Goal: Transaction & Acquisition: Purchase product/service

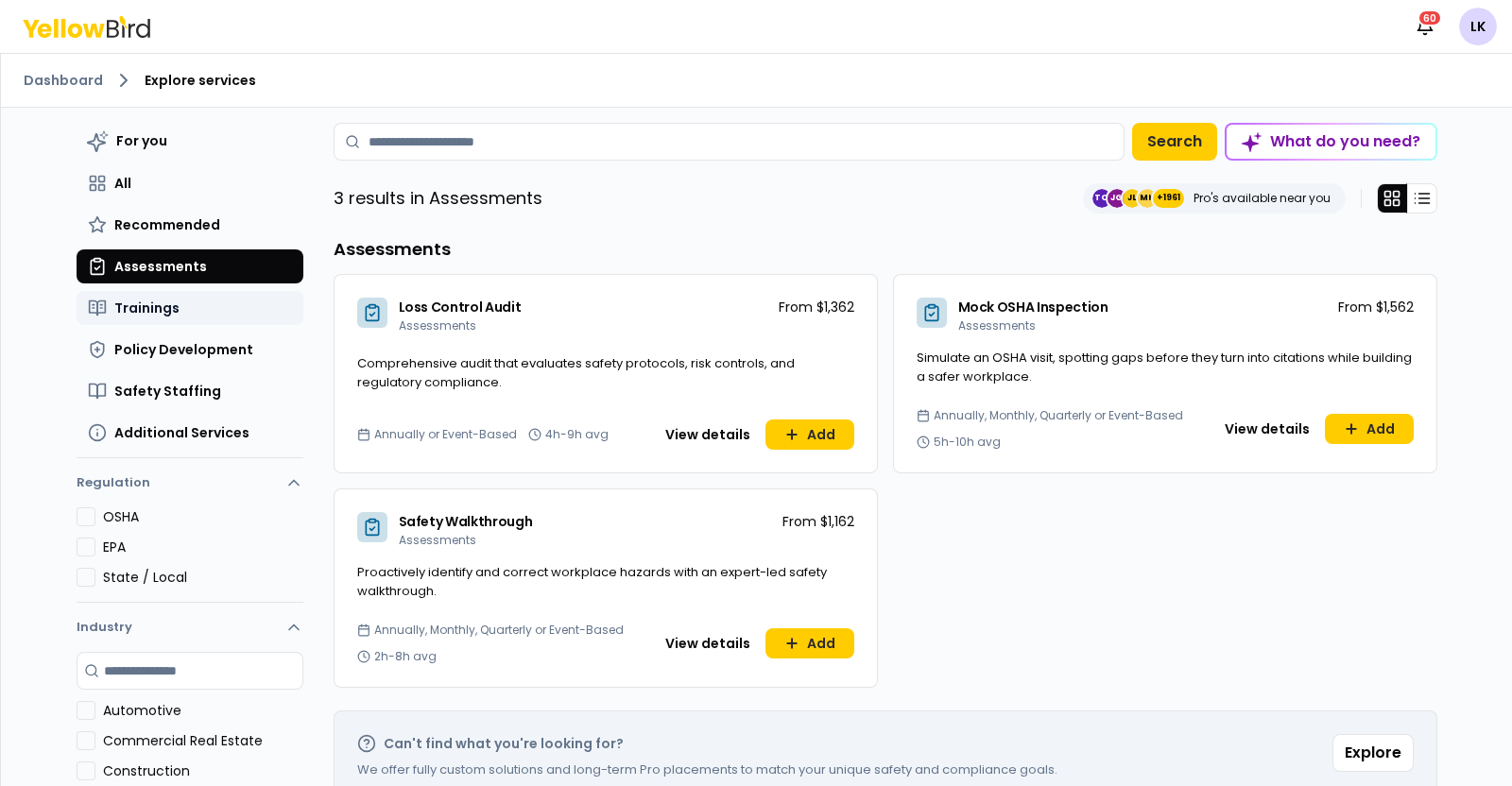
click at [170, 300] on button "Trainings" at bounding box center [189, 308] width 226 height 34
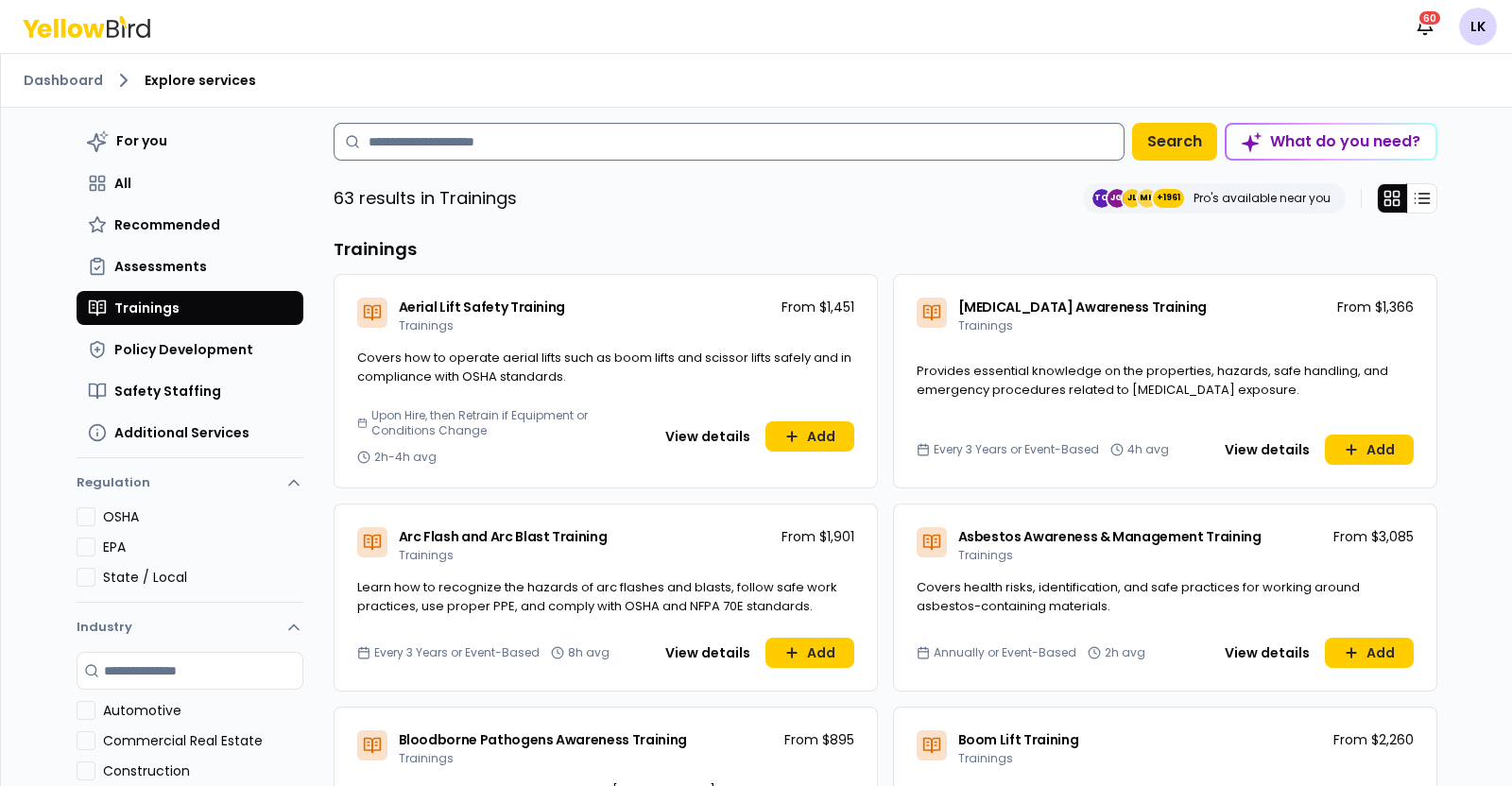
click at [507, 139] on input at bounding box center [729, 142] width 791 height 38
type input "*"
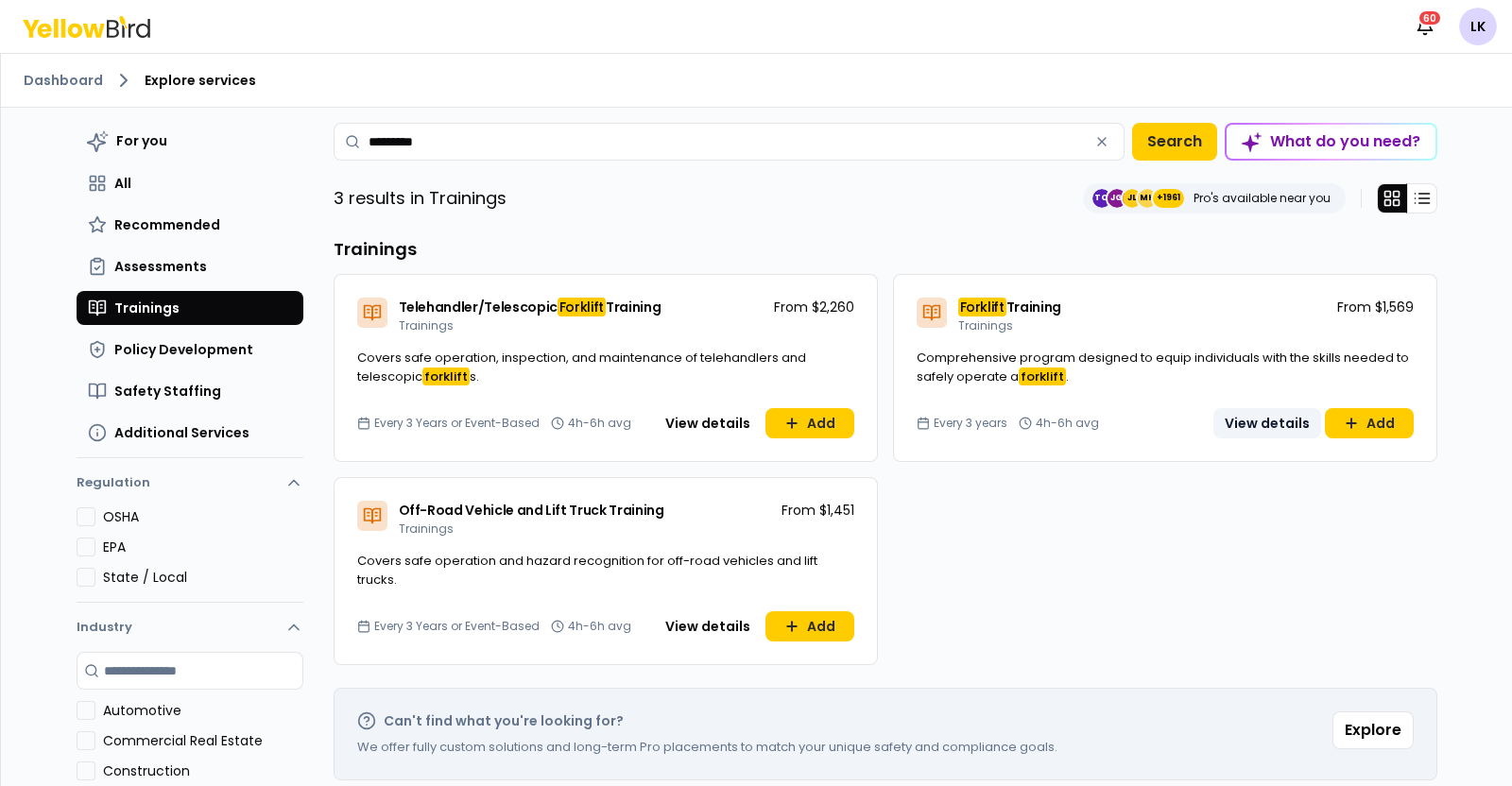
type input "********"
click at [1233, 423] on button "View details" at bounding box center [1267, 423] width 107 height 30
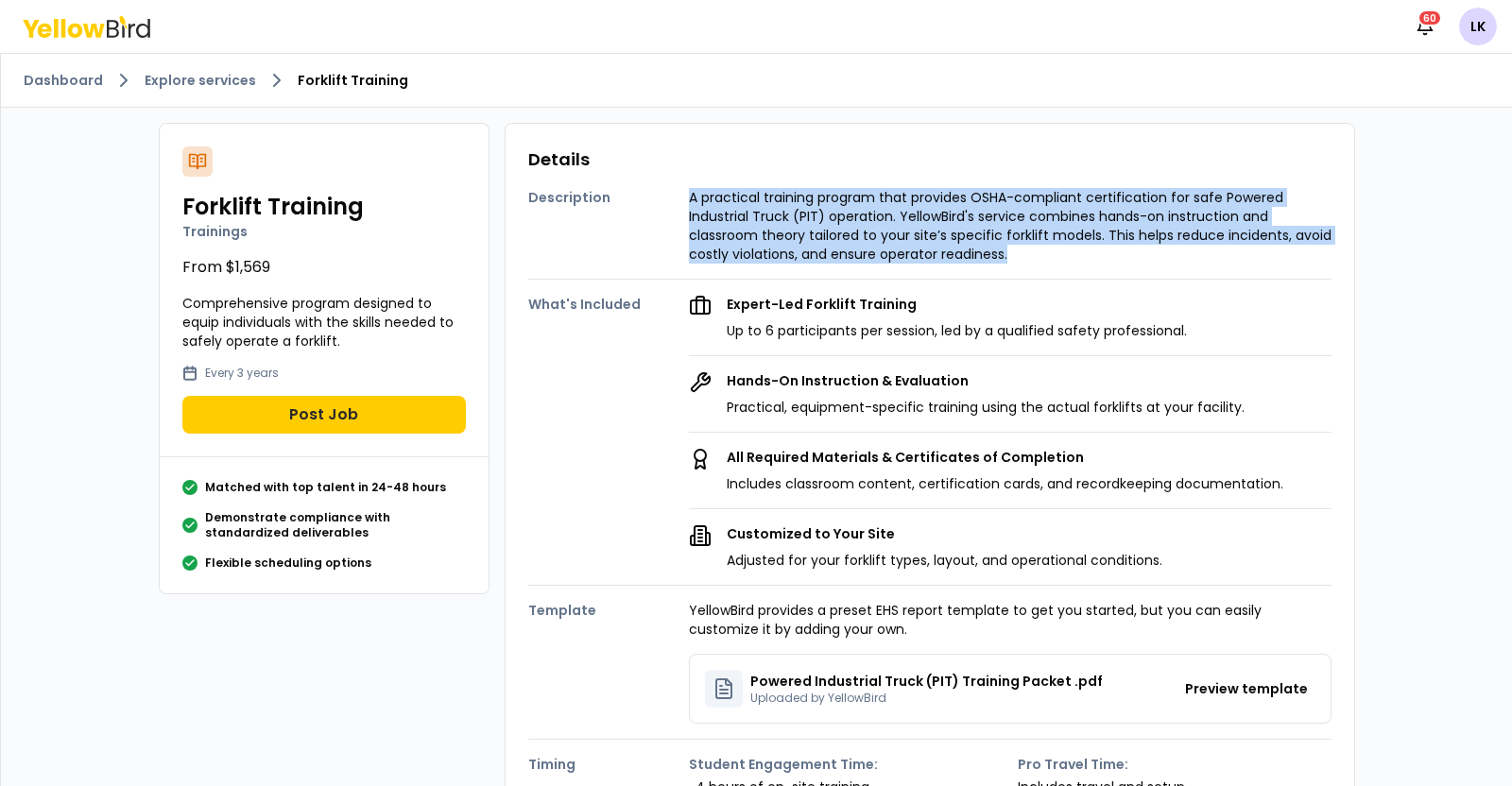
drag, startPoint x: 669, startPoint y: 197, endPoint x: 1300, endPoint y: 247, distance: 633.0
click at [1300, 247] on div "Description A practical training program that provides OSHA-compliant certifica…" at bounding box center [929, 218] width 803 height 91
copy div "A practical training program that provides OSHA-compliant certification for saf…"
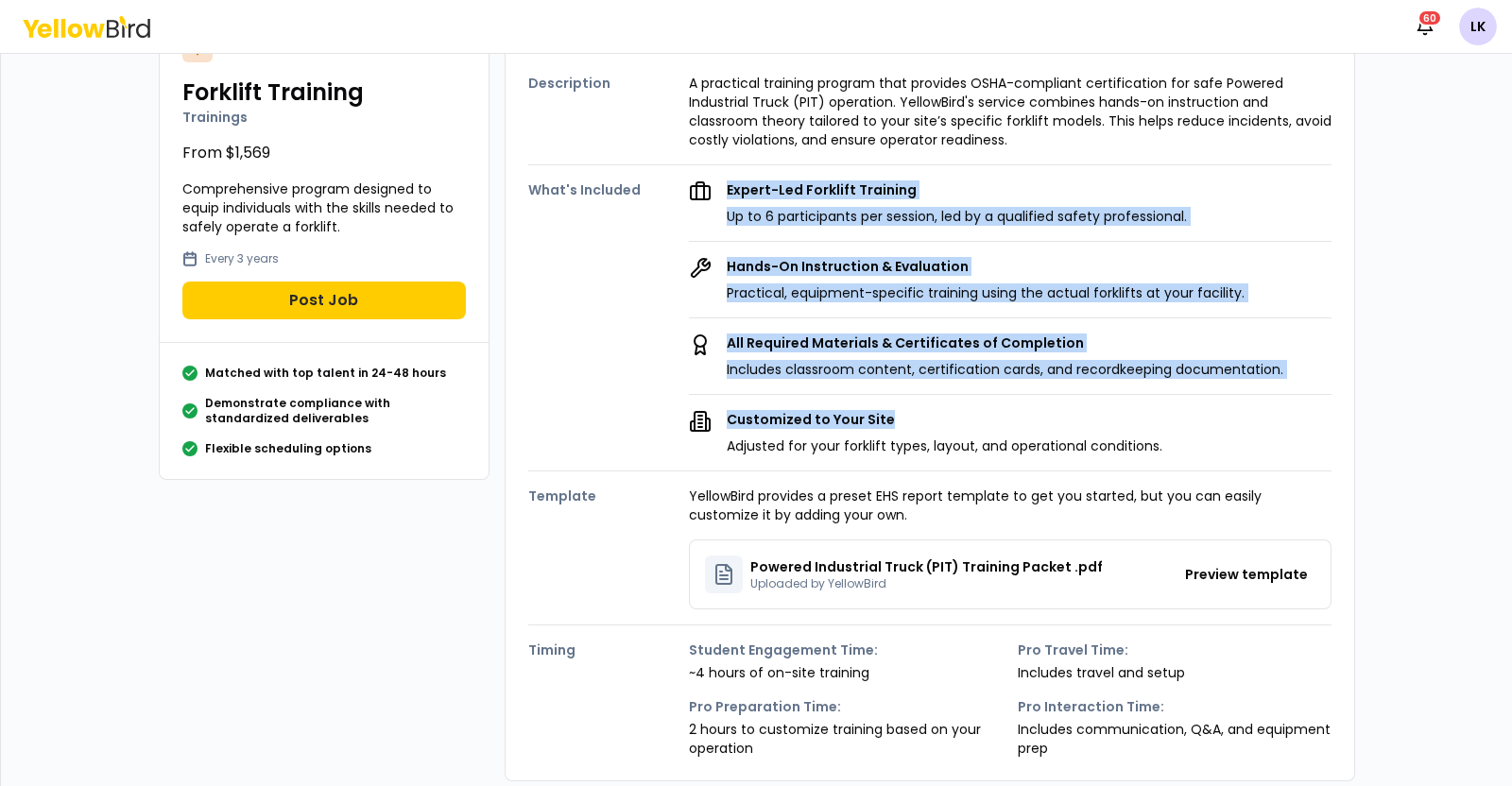
scroll to position [117, 0]
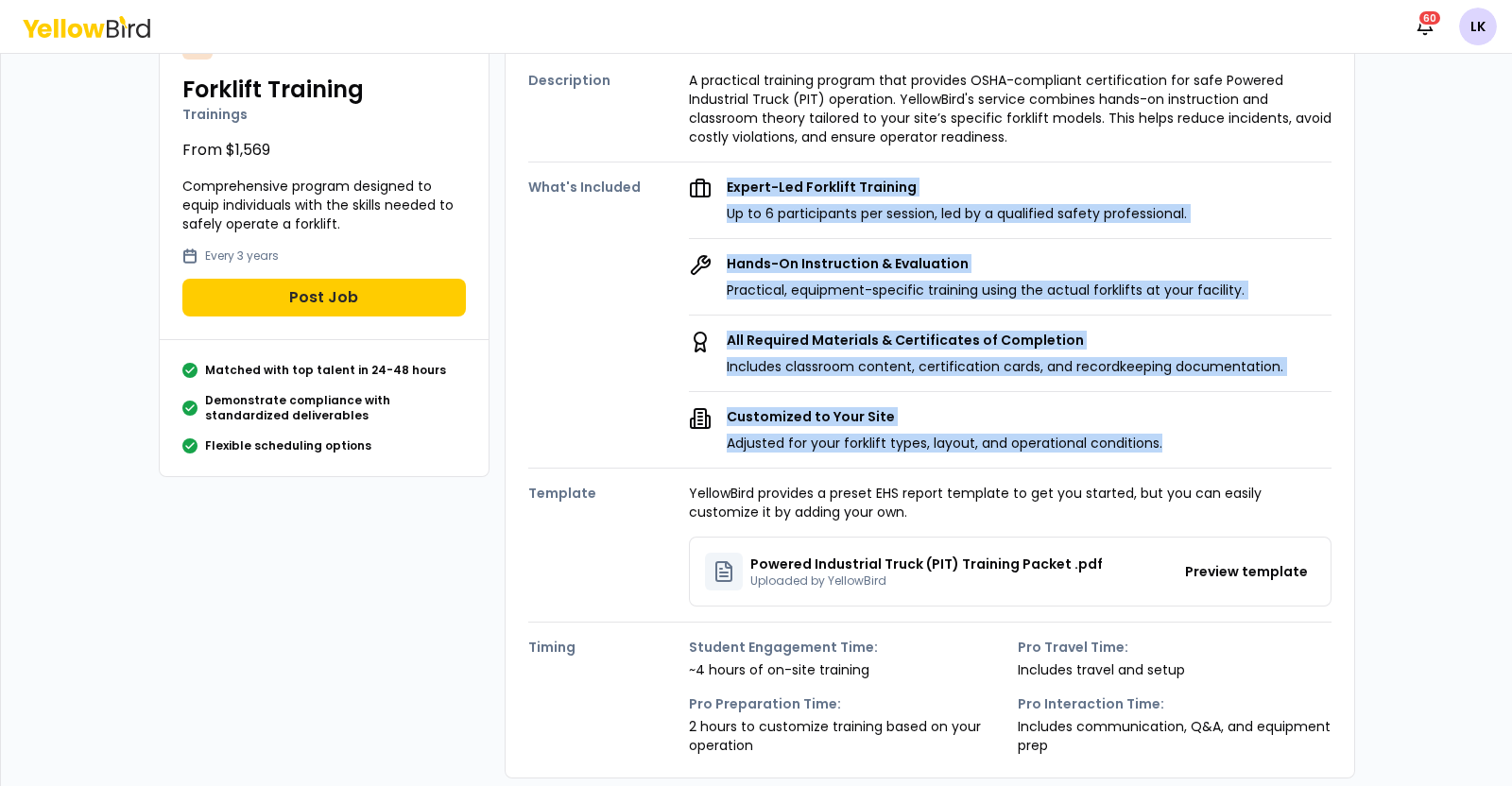
drag, startPoint x: 668, startPoint y: 303, endPoint x: 1243, endPoint y: 445, distance: 592.3
click at [1243, 445] on div "What's Included Expert-Led Forklift Training Up to 6 participants per session, …" at bounding box center [929, 307] width 803 height 290
copy div "Expert-Led Forklift Training Up to 6 participants per session, led by a qualifi…"
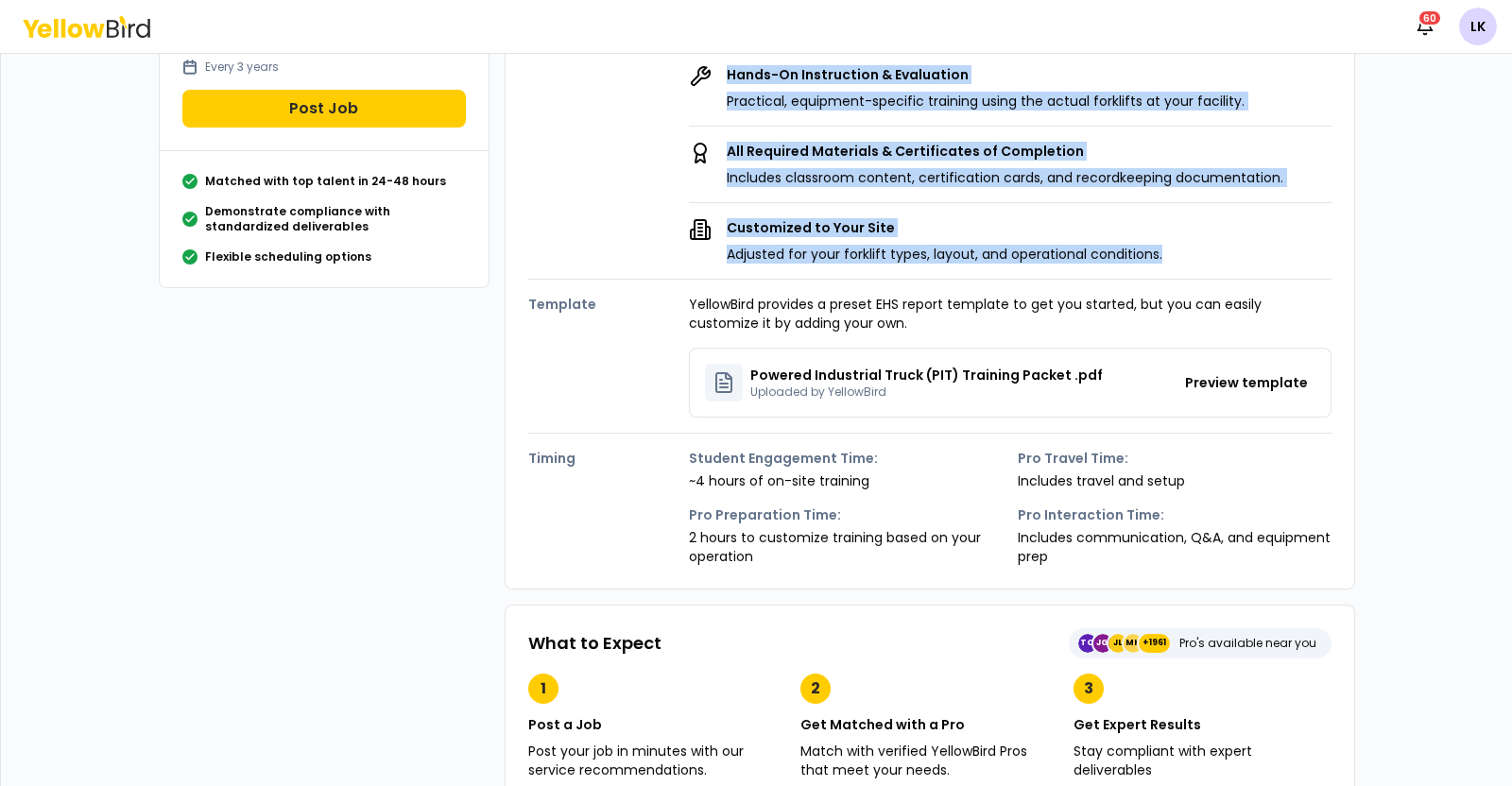
scroll to position [354, 0]
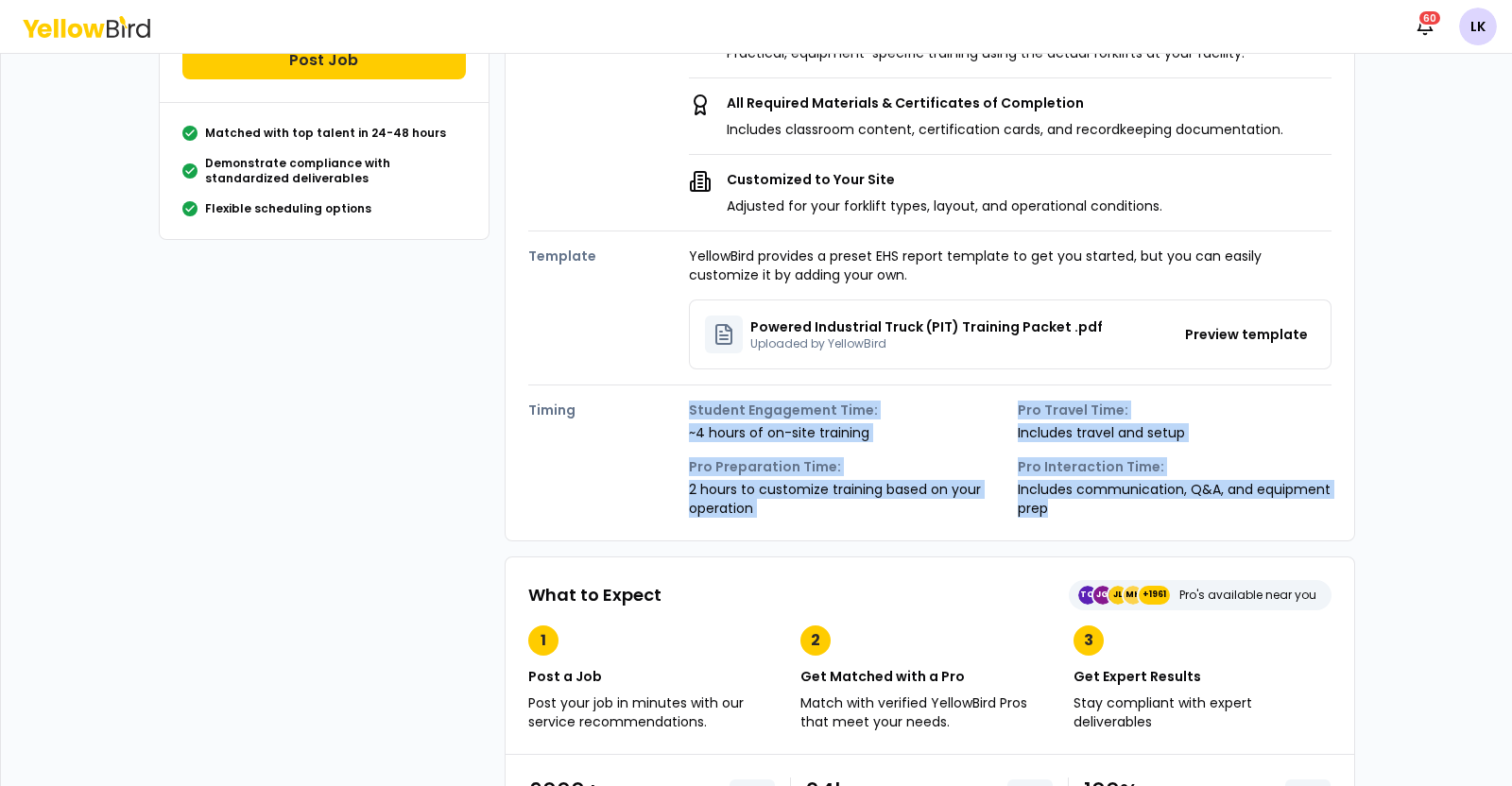
drag, startPoint x: 678, startPoint y: 408, endPoint x: 1285, endPoint y: 511, distance: 615.7
click at [1285, 511] on div "Timing Student Engagement Time: ~4 hours of on-site training Pro Travel Time: I…" at bounding box center [929, 452] width 803 height 133
copy div "Student Engagement Time: ~4 hours of on-site training Pro Travel Time: Includes…"
